Goal: Task Accomplishment & Management: Use online tool/utility

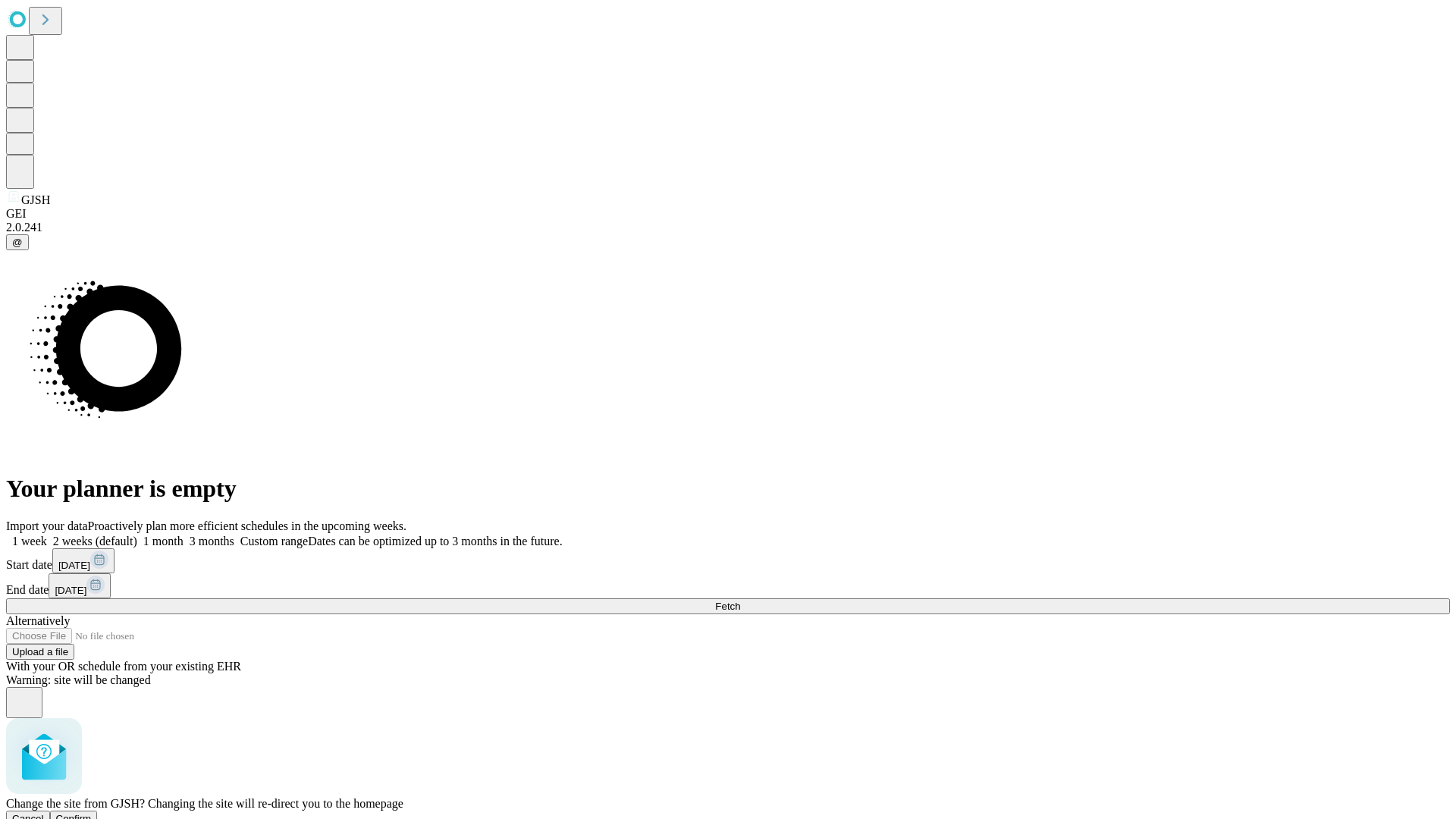
click at [92, 813] on span "Confirm" at bounding box center [74, 819] width 36 height 12
click at [47, 535] on label "1 week" at bounding box center [26, 541] width 41 height 13
click at [740, 601] on span "Fetch" at bounding box center [727, 607] width 25 height 12
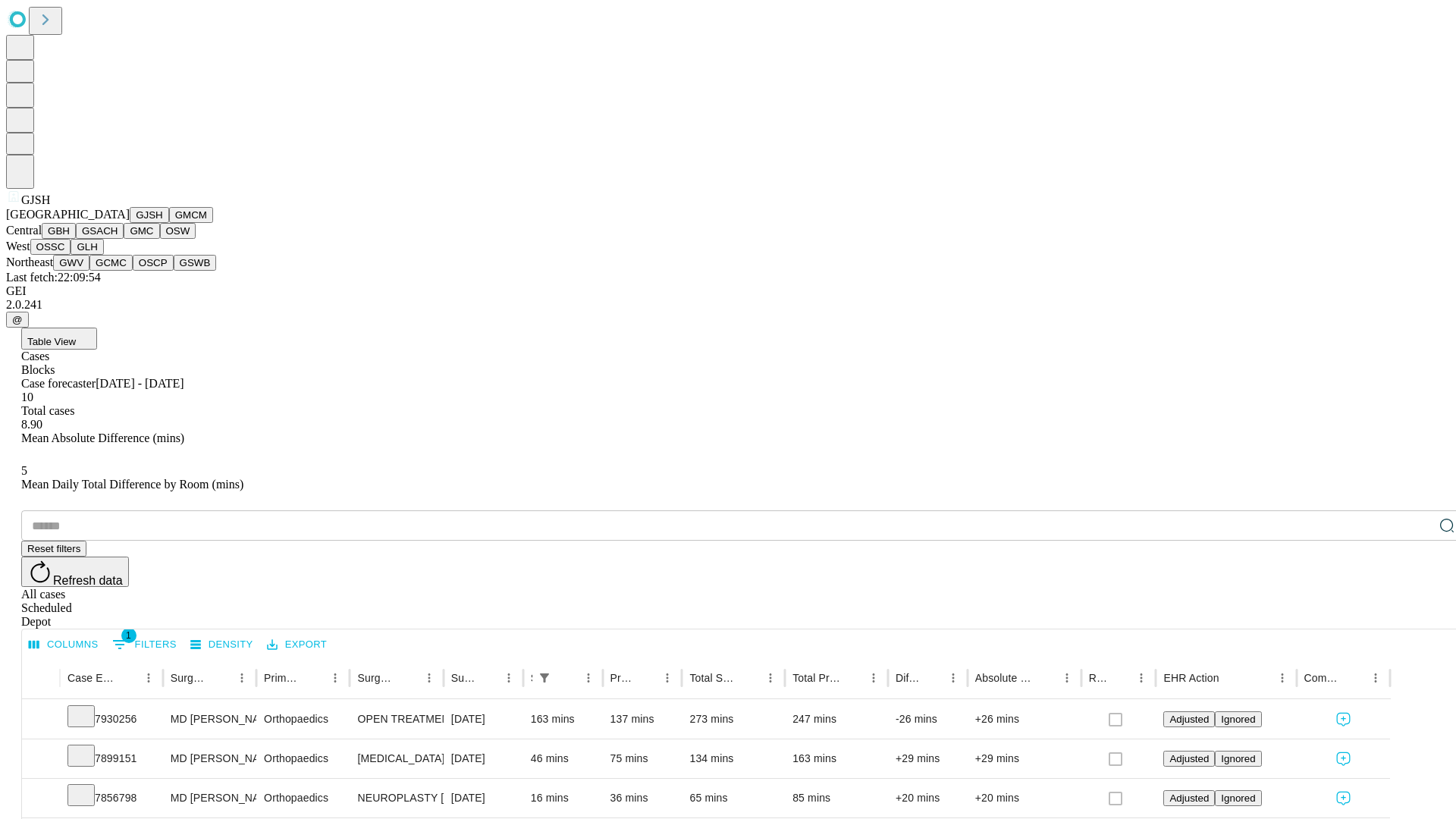
click at [169, 223] on button "GMCM" at bounding box center [191, 215] width 44 height 16
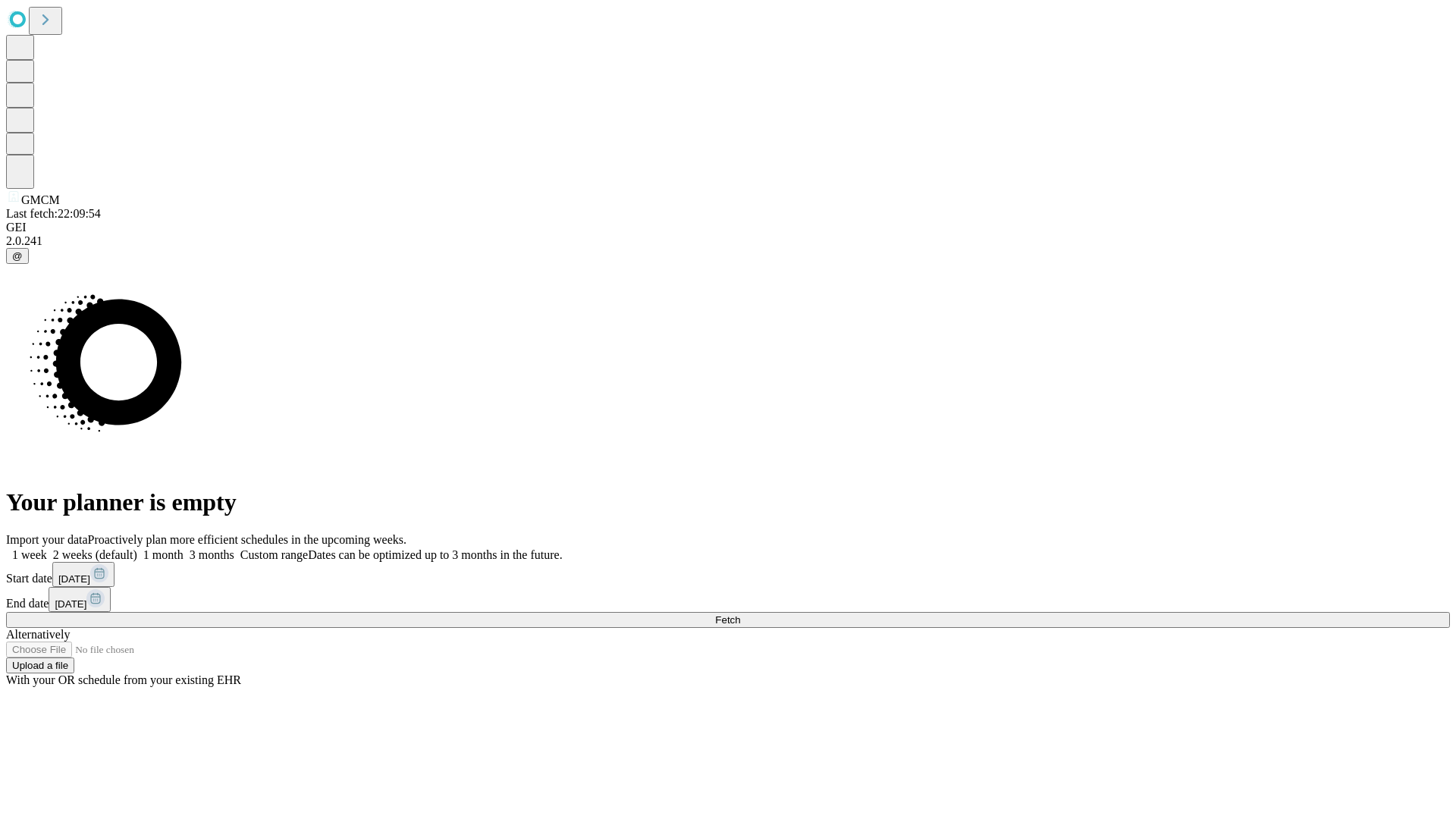
click at [47, 549] on label "1 week" at bounding box center [26, 555] width 41 height 13
click at [740, 614] on span "Fetch" at bounding box center [727, 620] width 25 height 12
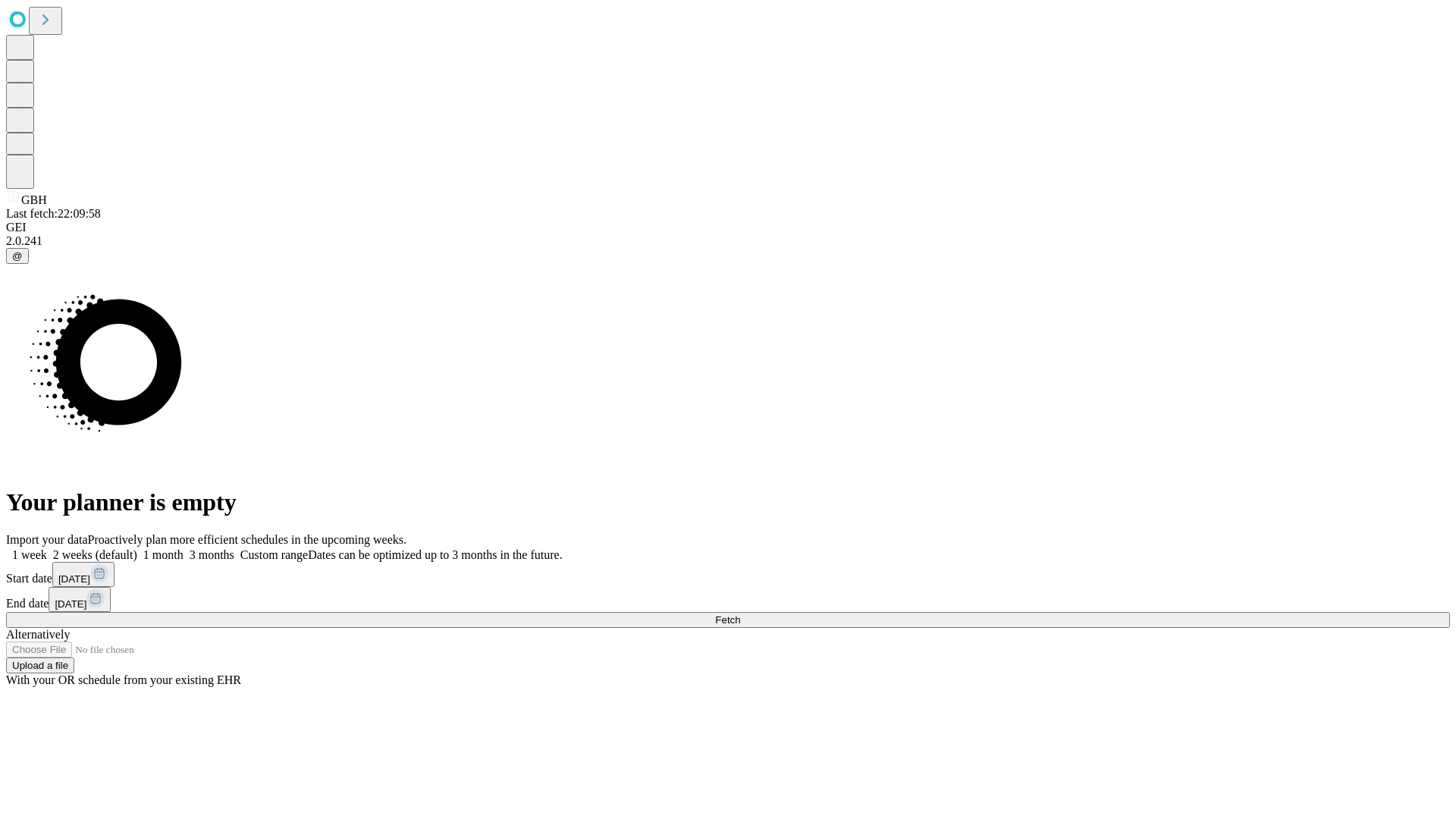
click at [47, 549] on label "1 week" at bounding box center [26, 555] width 41 height 13
click at [740, 614] on span "Fetch" at bounding box center [727, 620] width 25 height 12
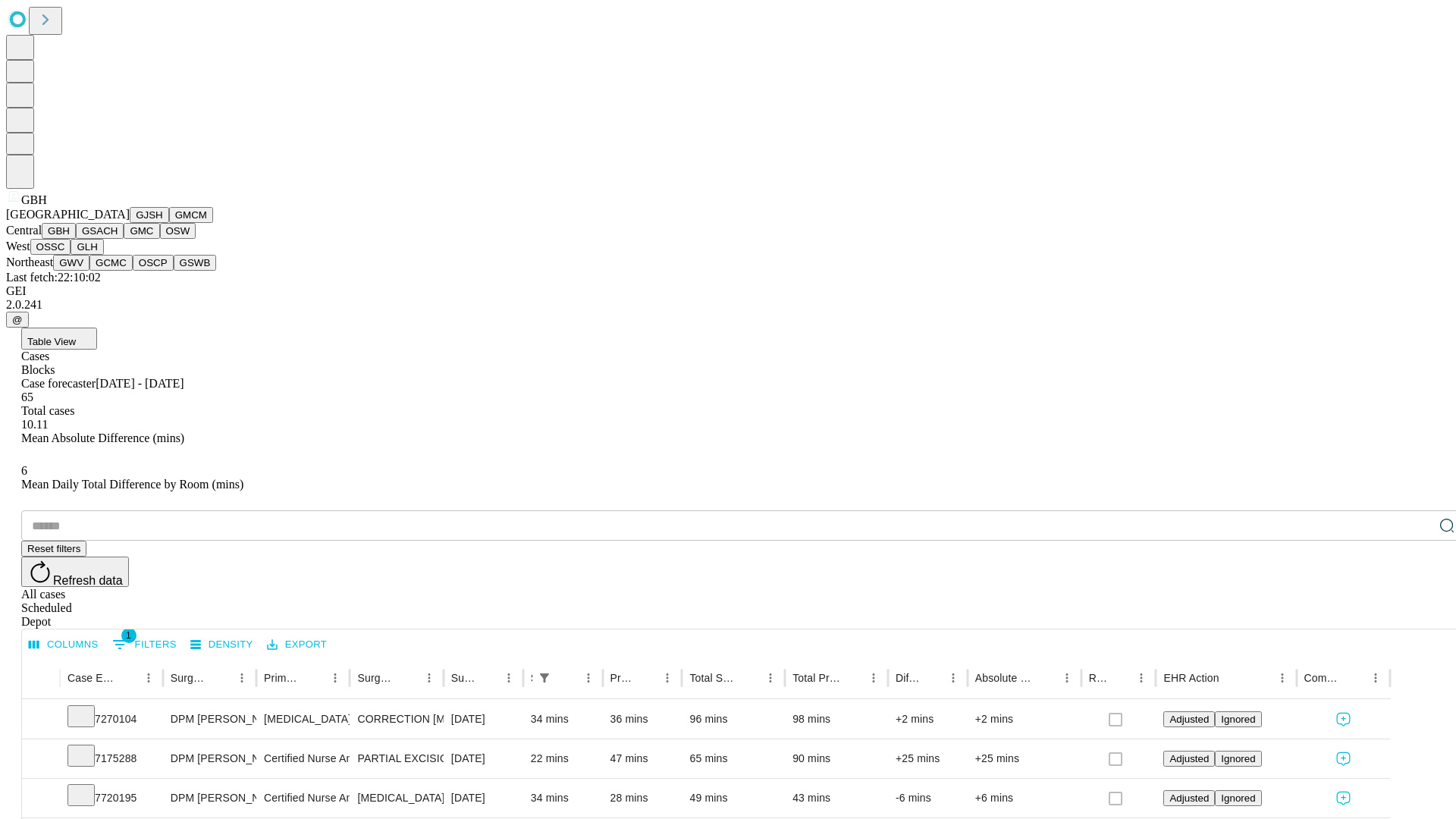
click at [117, 239] on button "GSACH" at bounding box center [100, 231] width 48 height 16
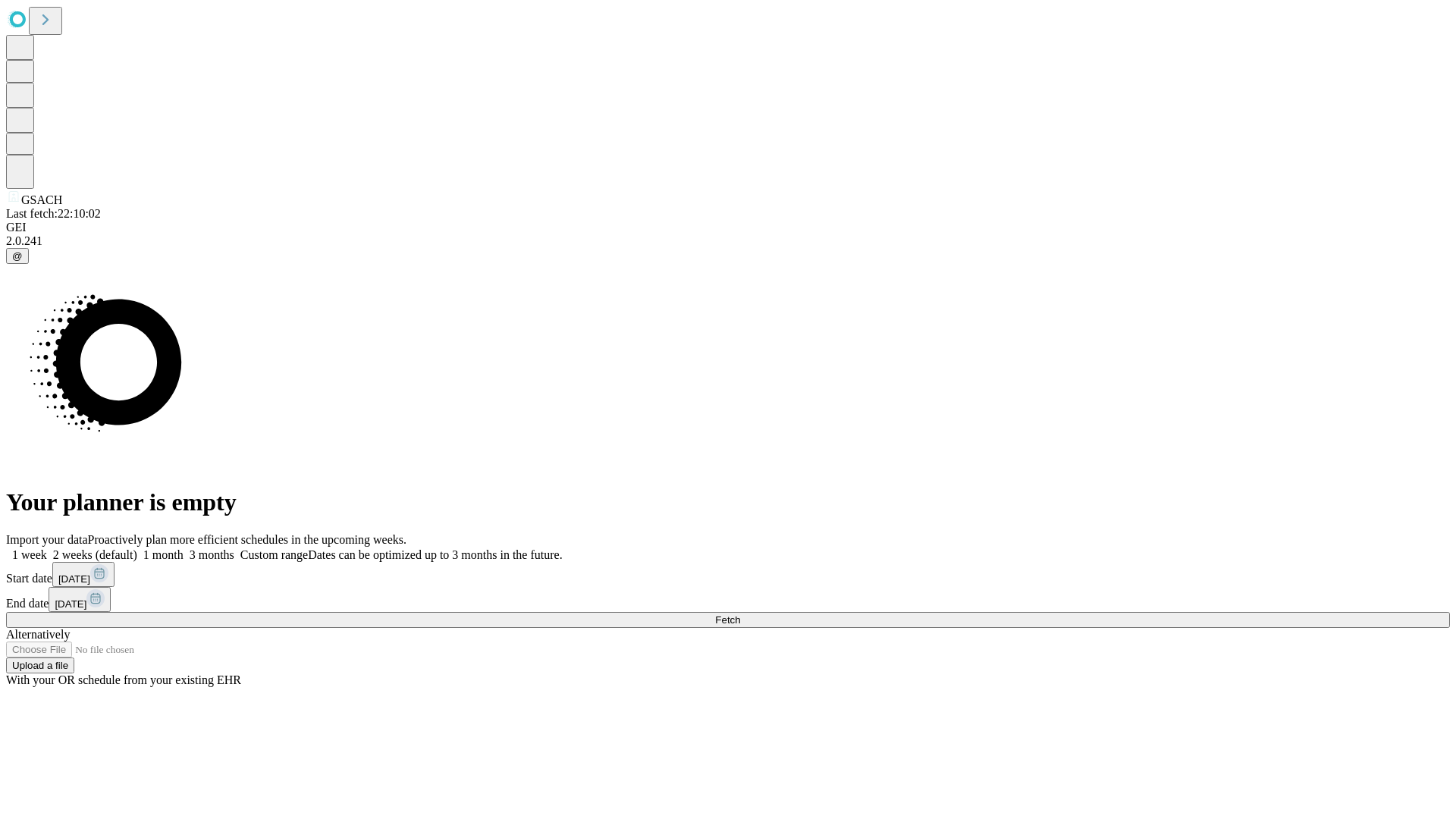
click at [47, 549] on label "1 week" at bounding box center [26, 555] width 41 height 13
click at [740, 614] on span "Fetch" at bounding box center [727, 620] width 25 height 12
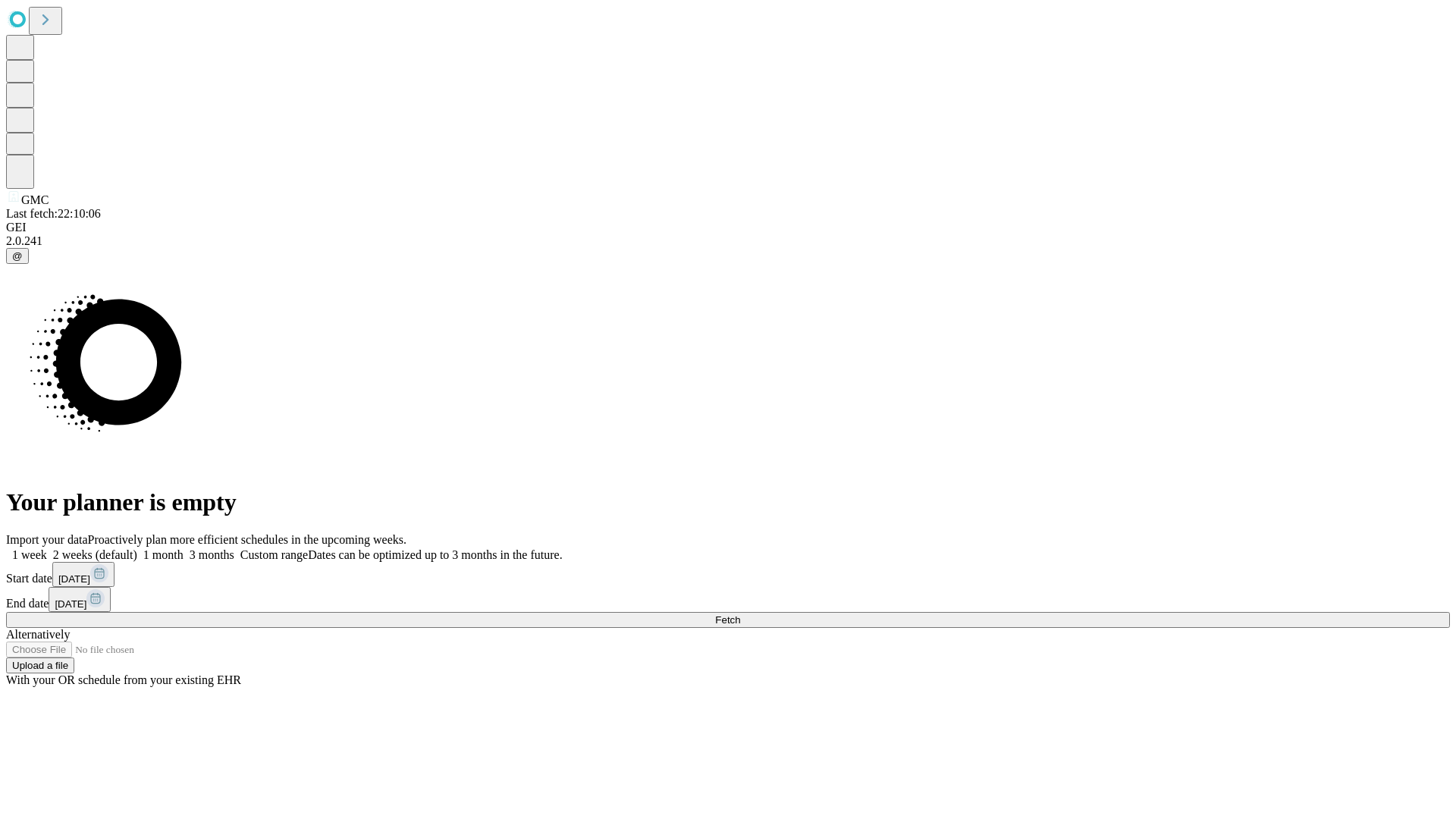
click at [47, 549] on label "1 week" at bounding box center [26, 555] width 41 height 13
click at [740, 614] on span "Fetch" at bounding box center [727, 620] width 25 height 12
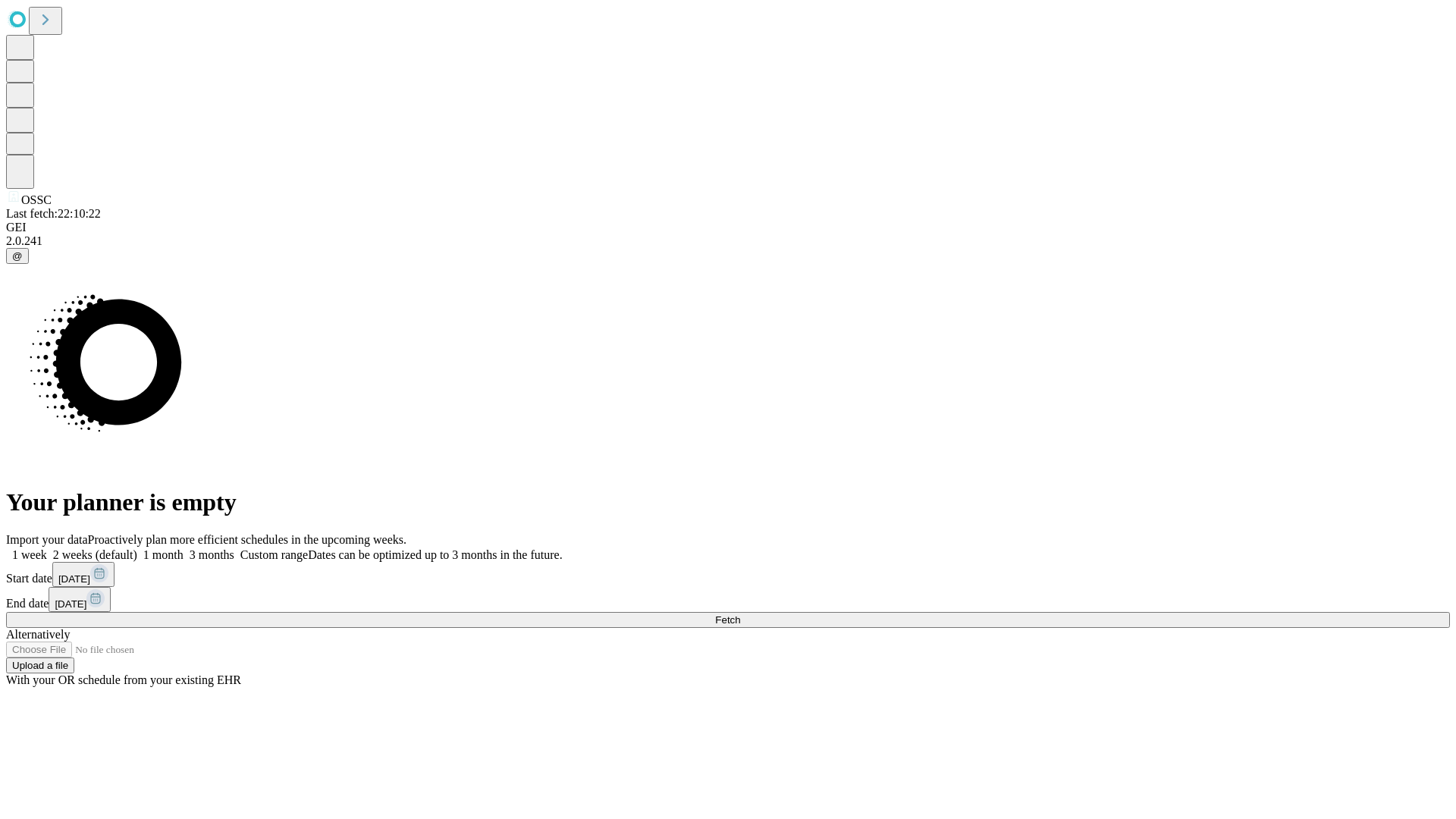
click at [47, 549] on label "1 week" at bounding box center [26, 555] width 41 height 13
click at [740, 614] on span "Fetch" at bounding box center [727, 620] width 25 height 12
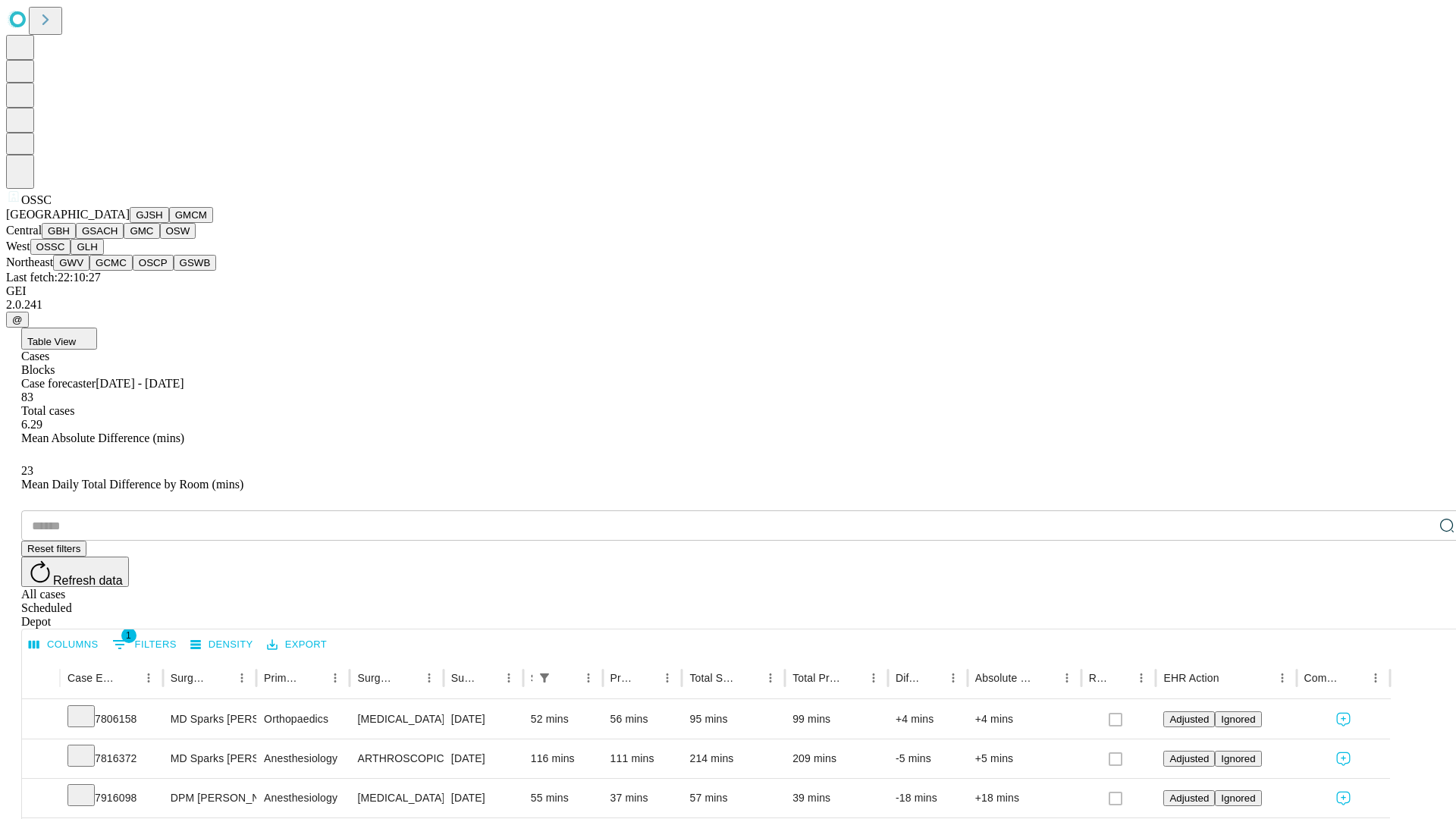
click at [103, 255] on button "GLH" at bounding box center [86, 246] width 32 height 16
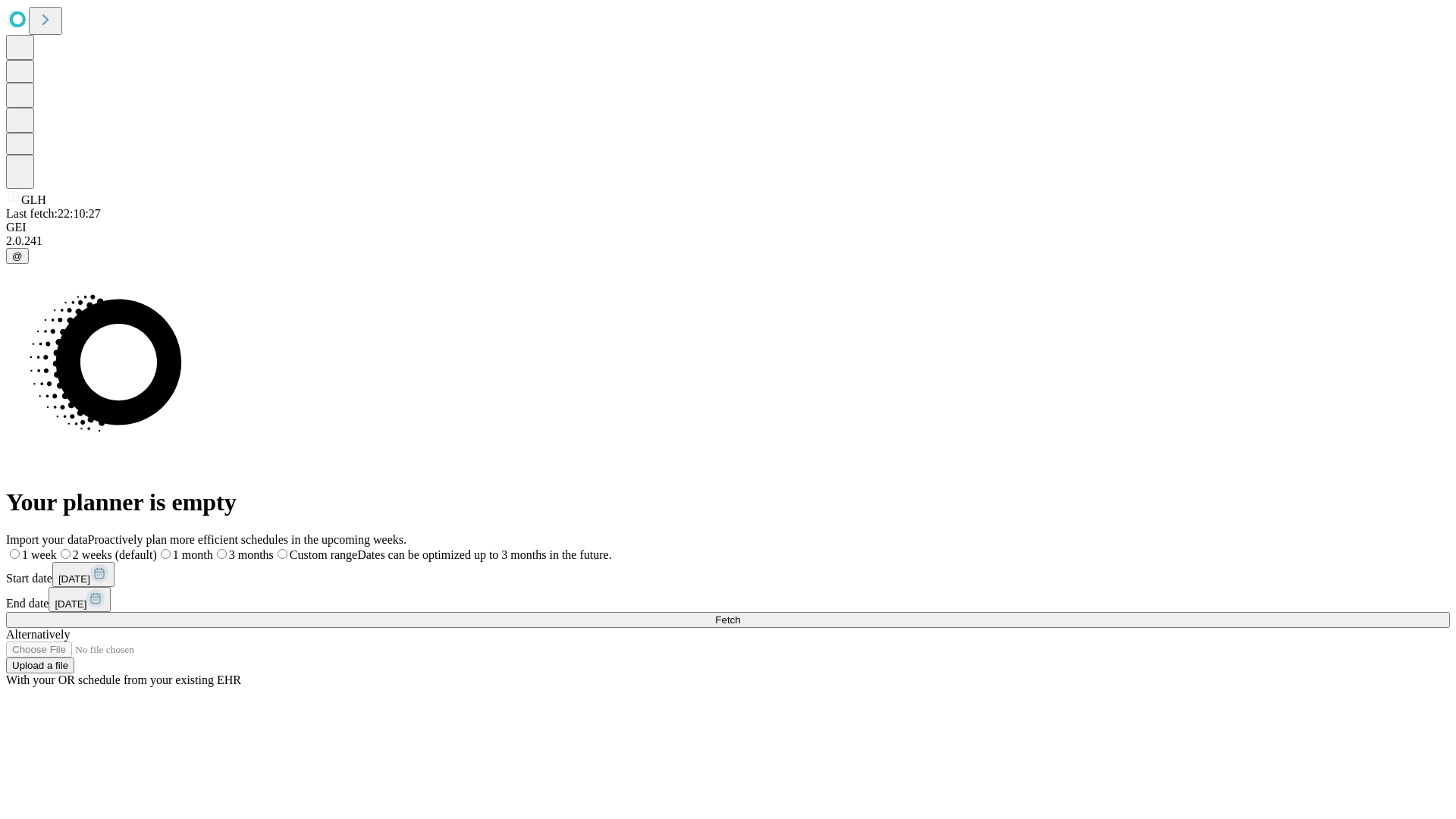
click at [57, 549] on label "1 week" at bounding box center [31, 555] width 50 height 13
click at [740, 614] on span "Fetch" at bounding box center [727, 620] width 25 height 12
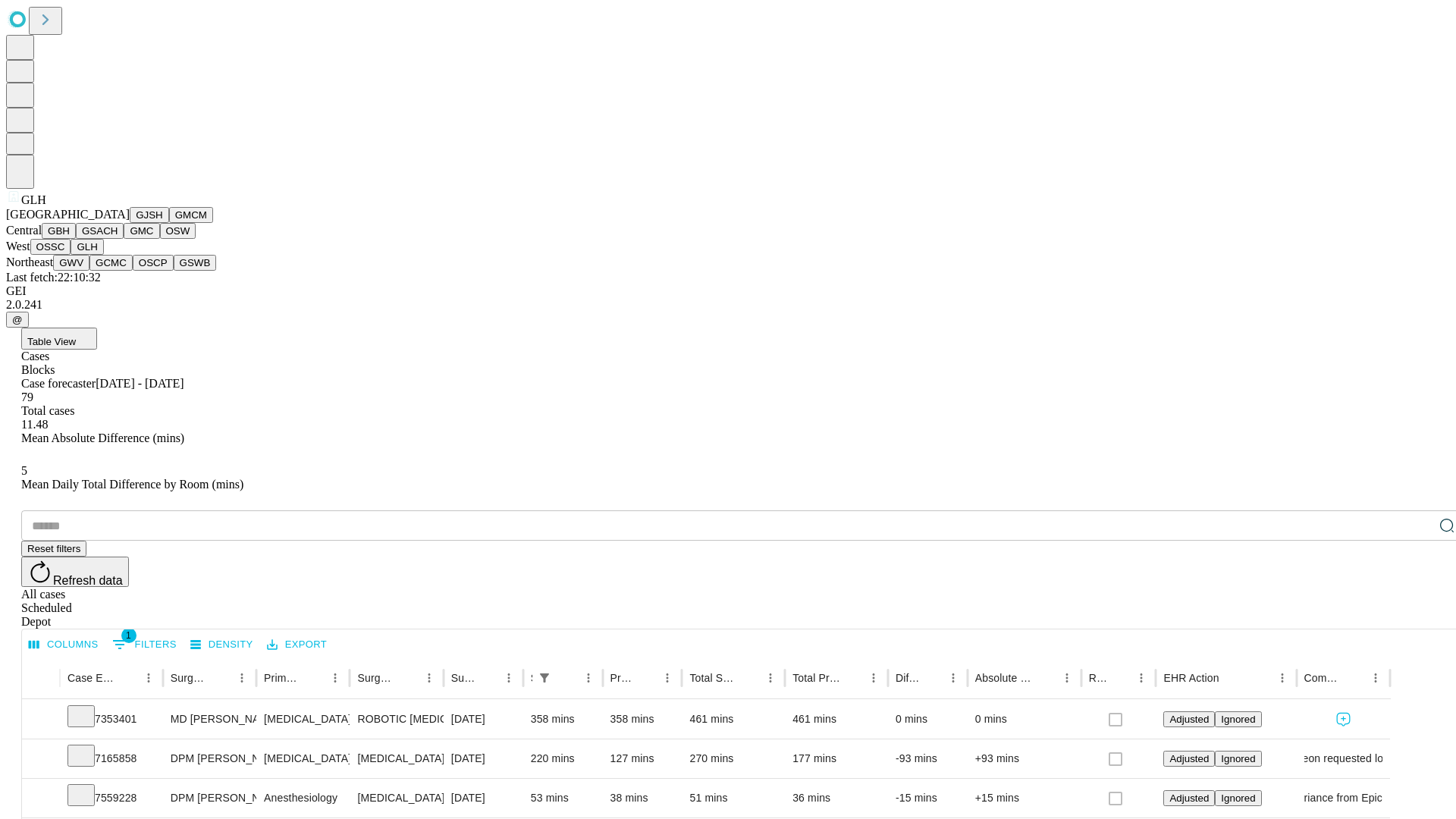
click at [89, 271] on button "GWV" at bounding box center [71, 262] width 36 height 16
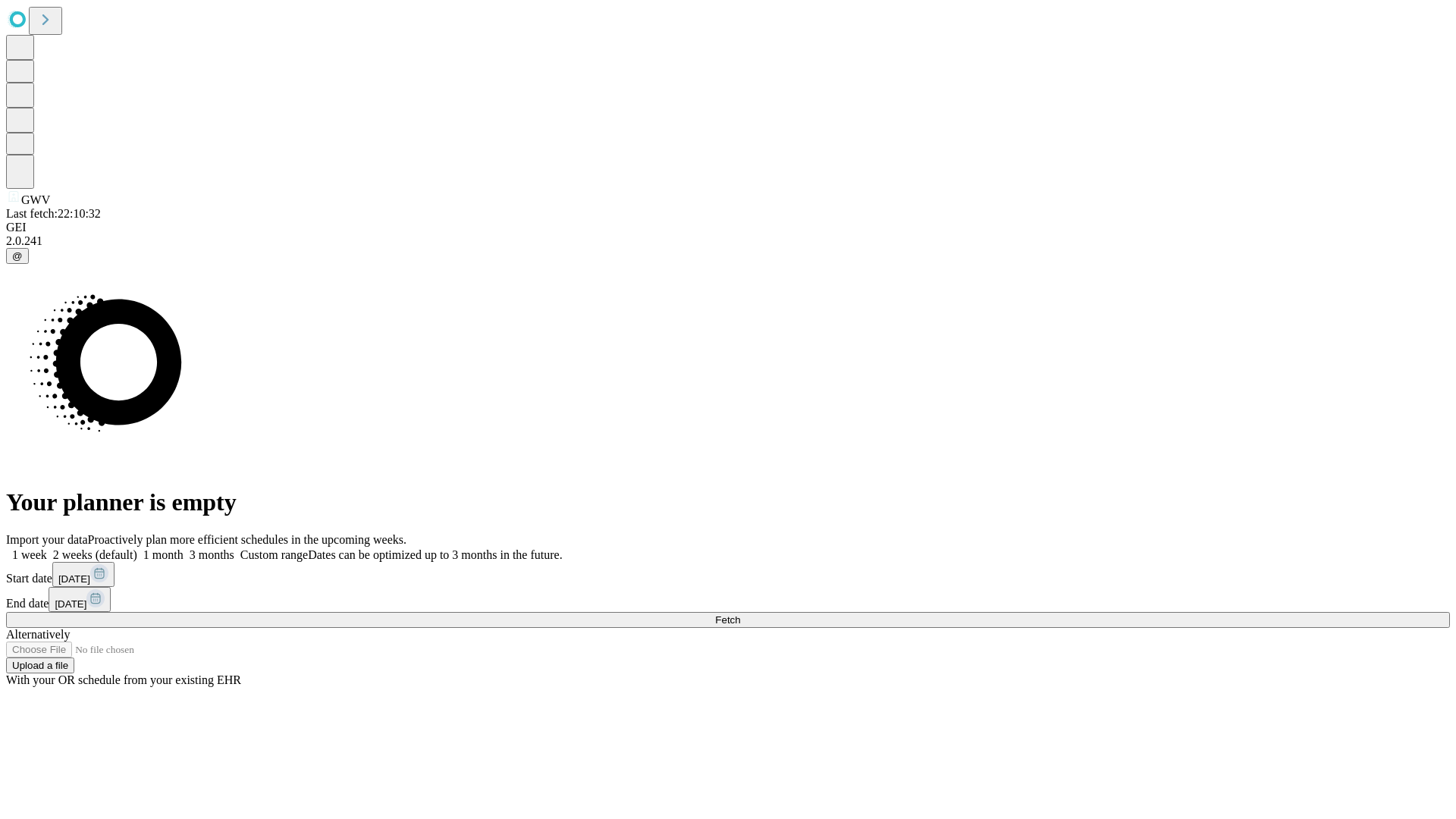
click at [47, 549] on label "1 week" at bounding box center [26, 555] width 41 height 13
click at [740, 614] on span "Fetch" at bounding box center [727, 620] width 25 height 12
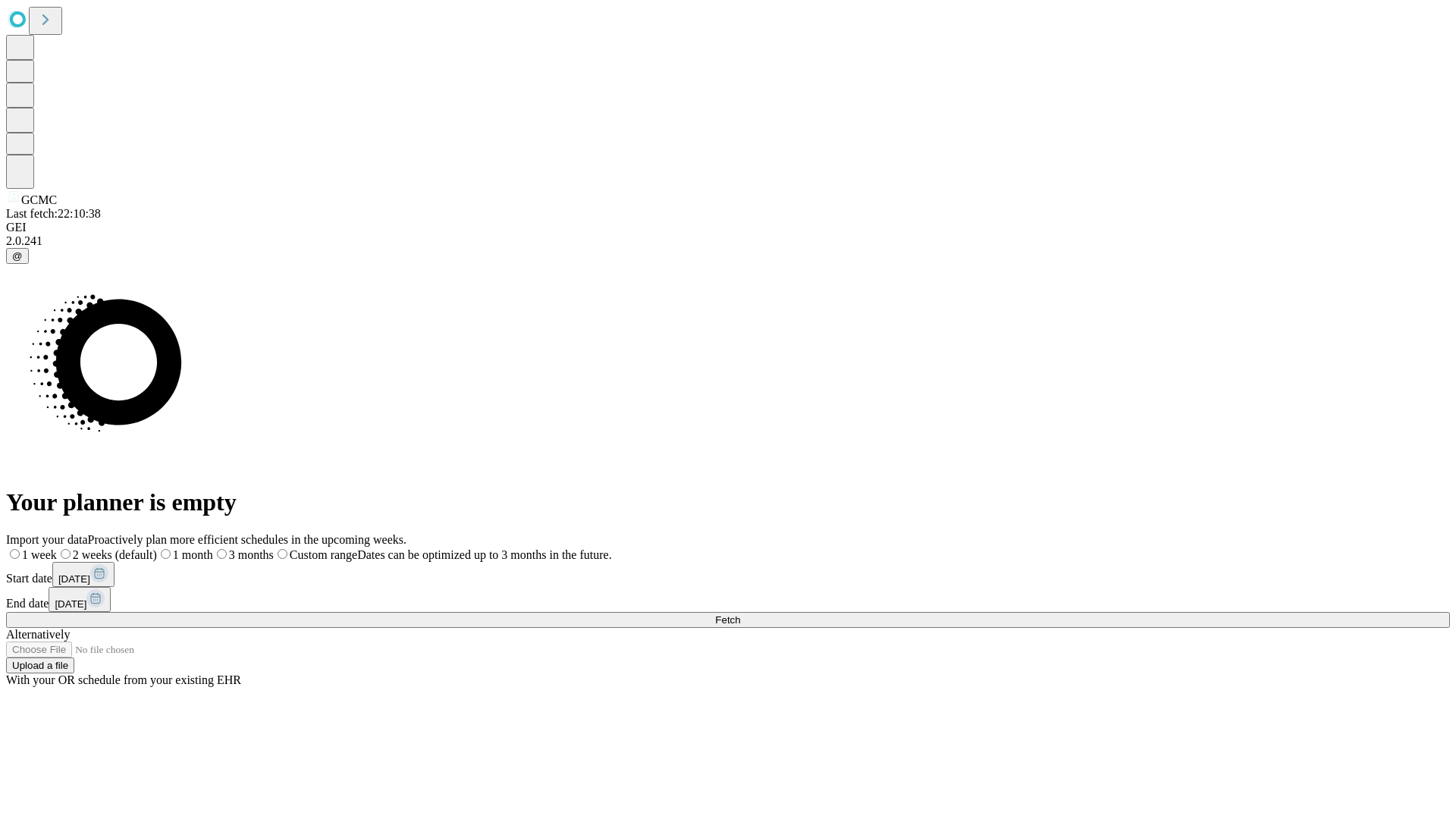
click at [740, 614] on span "Fetch" at bounding box center [727, 620] width 25 height 12
